Goal: Browse casually

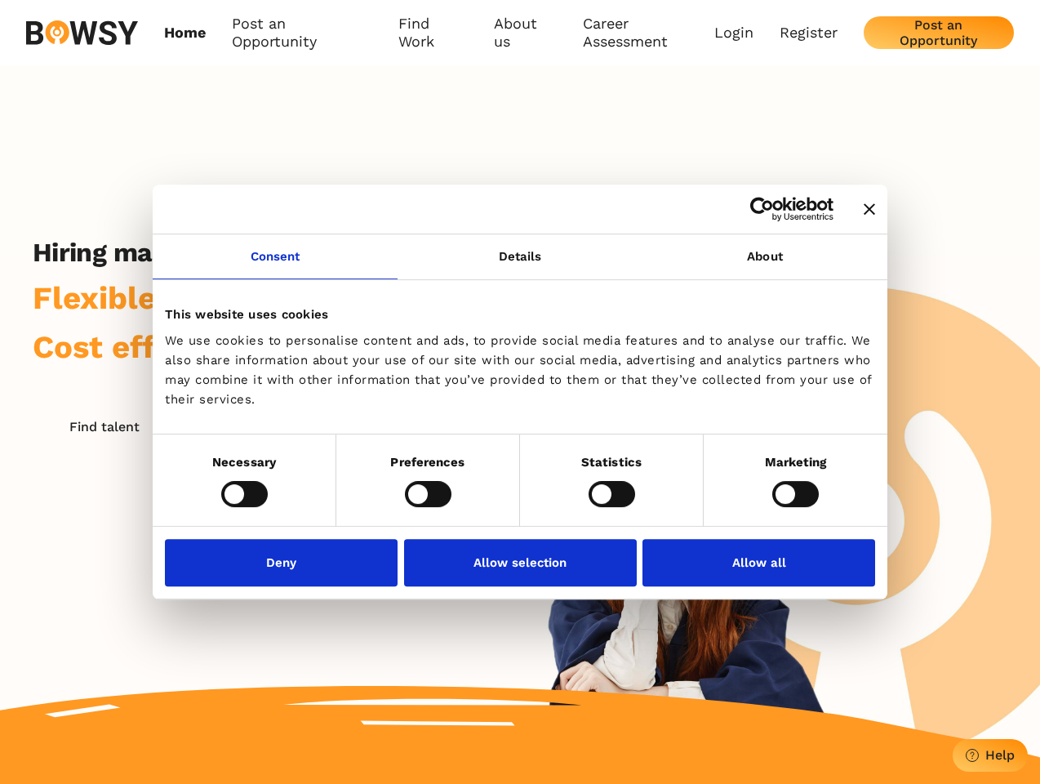
click at [864, 210] on icon "Close banner" at bounding box center [869, 208] width 11 height 11
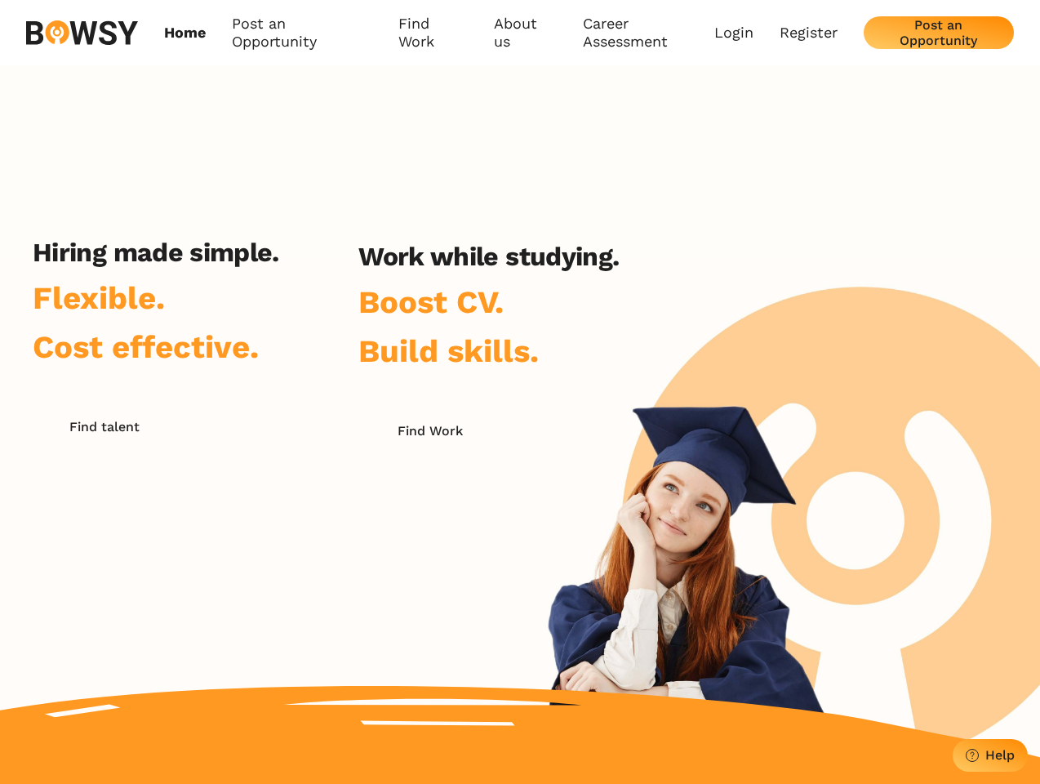
click at [275, 266] on link "Consent" at bounding box center [275, 256] width 245 height 45
click at [520, 266] on h2 "Work while studying." at bounding box center [488, 256] width 260 height 31
click at [765, 266] on div "Hiring made simple. Flexible. Cost effective. Find talent Work while studying. …" at bounding box center [520, 411] width 1040 height 692
click at [244, 493] on div "Hiring made simple. Flexible. Cost effective. Find talent Work while studying. …" at bounding box center [325, 445] width 651 height 416
click at [428, 493] on div "Hiring made simple. Flexible. Cost effective. Find talent Work while studying. …" at bounding box center [325, 445] width 651 height 416
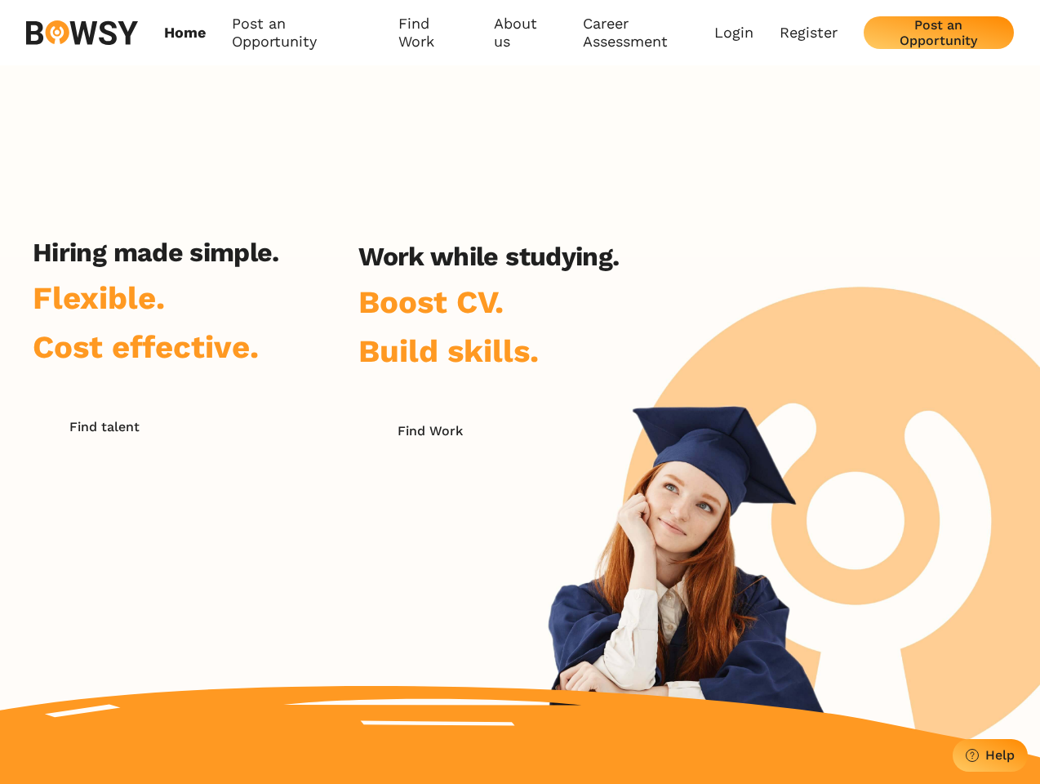
click at [611, 493] on div "Hiring made simple. Flexible. Cost effective. Find talent Work while studying. …" at bounding box center [325, 445] width 651 height 416
click at [795, 493] on div "Hiring made simple. Flexible. Cost effective. Find talent Work while studying. …" at bounding box center [520, 411] width 1040 height 692
click at [286, 562] on div "Hiring made simple. Flexible. Cost effective. Find talent Work while studying. …" at bounding box center [325, 445] width 651 height 416
click at [520, 562] on div "Hiring made simple. Flexible. Cost effective. Find talent Work while studying. …" at bounding box center [325, 445] width 651 height 416
